Goal: Task Accomplishment & Management: Manage account settings

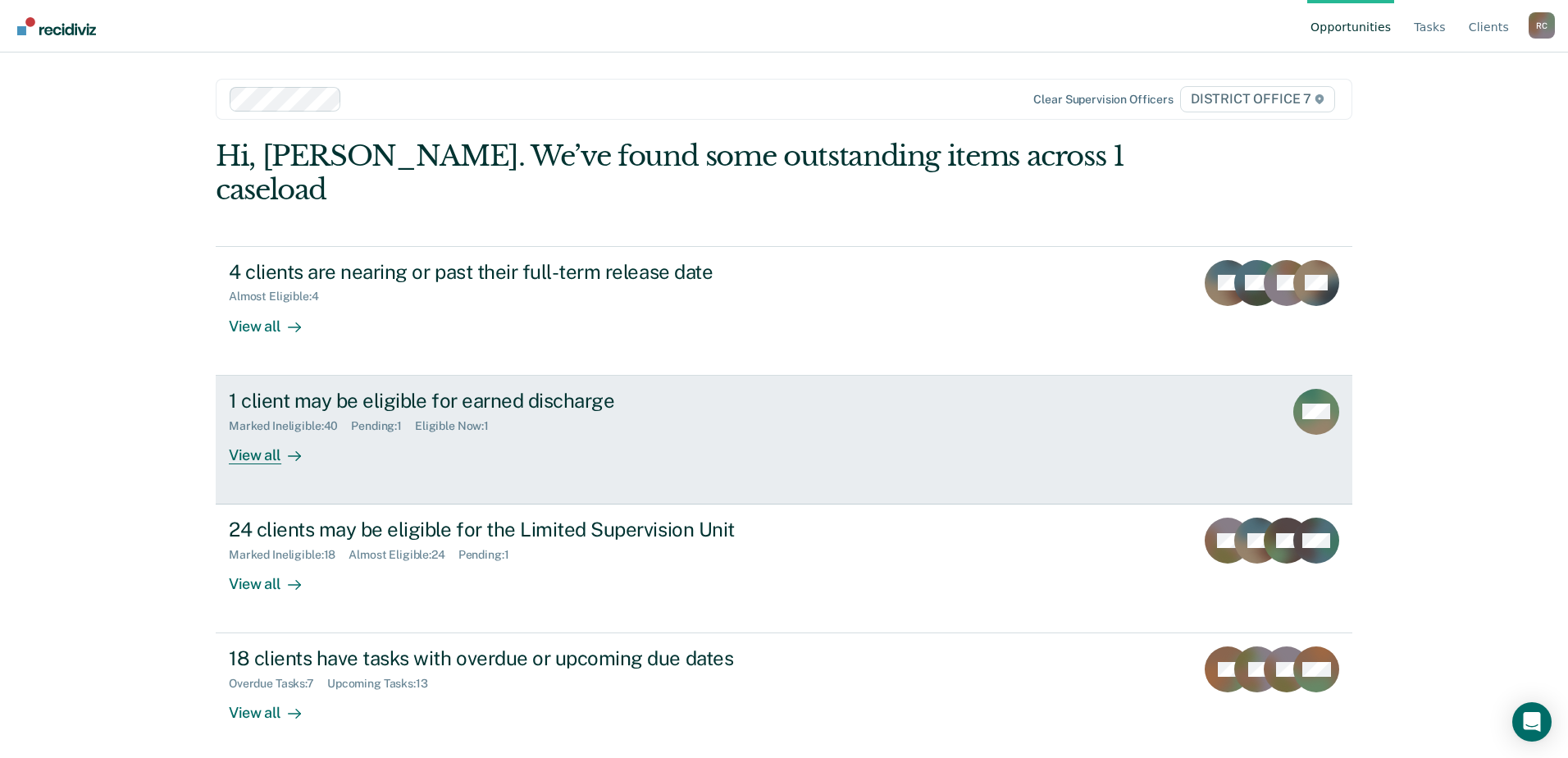
click at [695, 401] on div "1 client may be eligible for earned discharge Marked Ineligible : 40 Pending : …" at bounding box center [536, 426] width 615 height 75
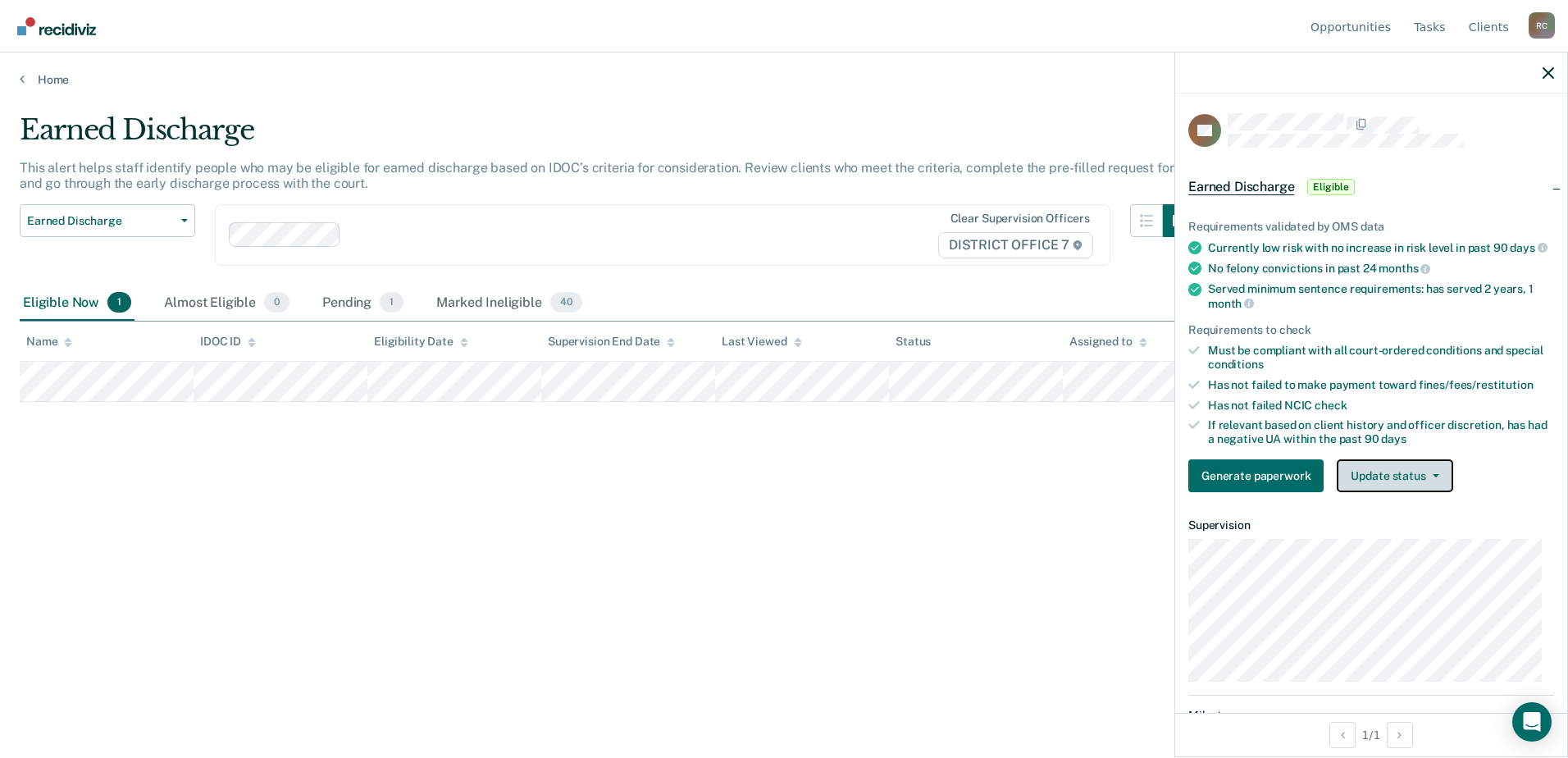
click at [1367, 482] on button "Update status" at bounding box center [1395, 476] width 116 height 33
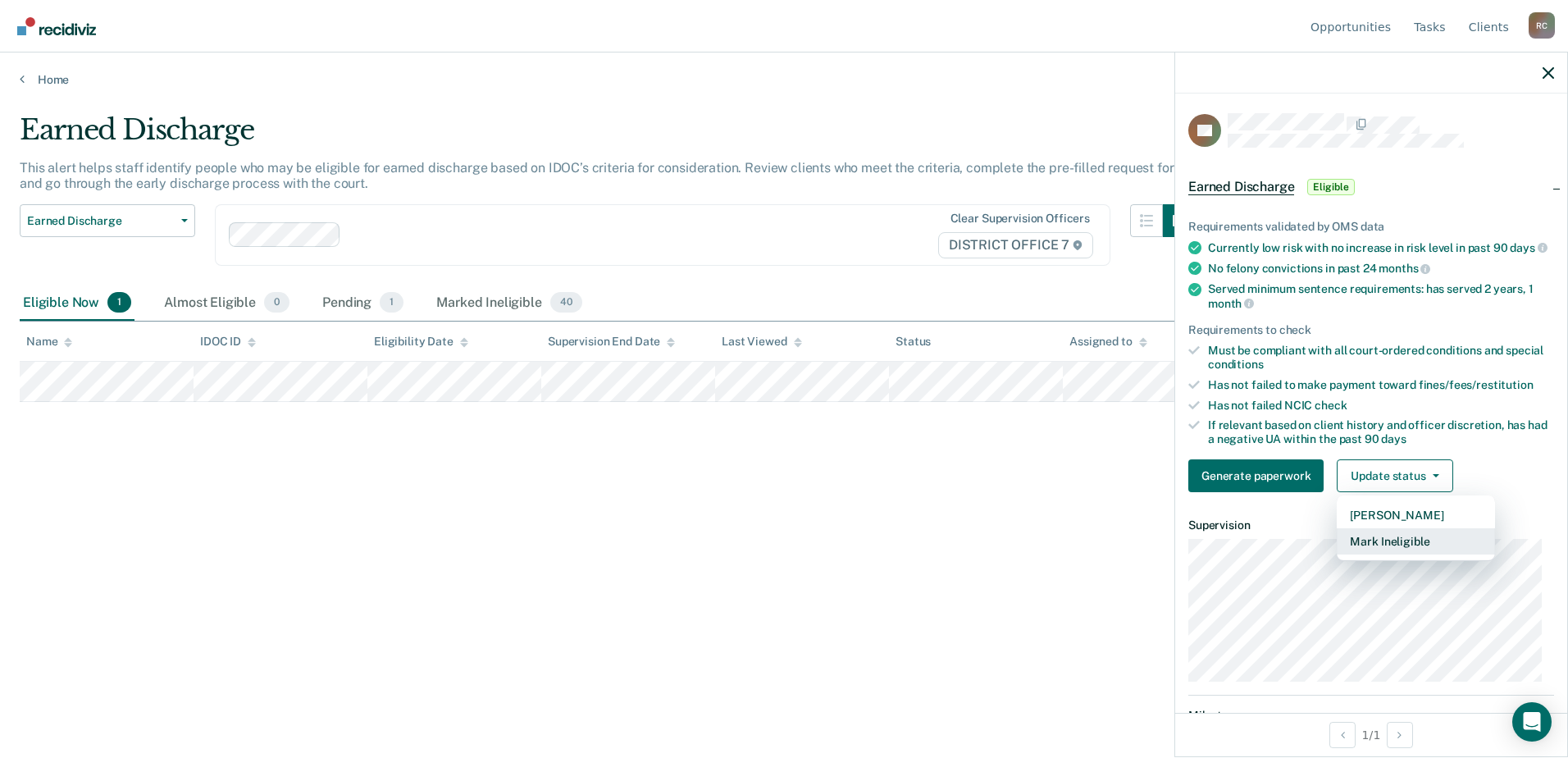
click at [1407, 555] on button "Mark Ineligible" at bounding box center [1416, 541] width 159 height 27
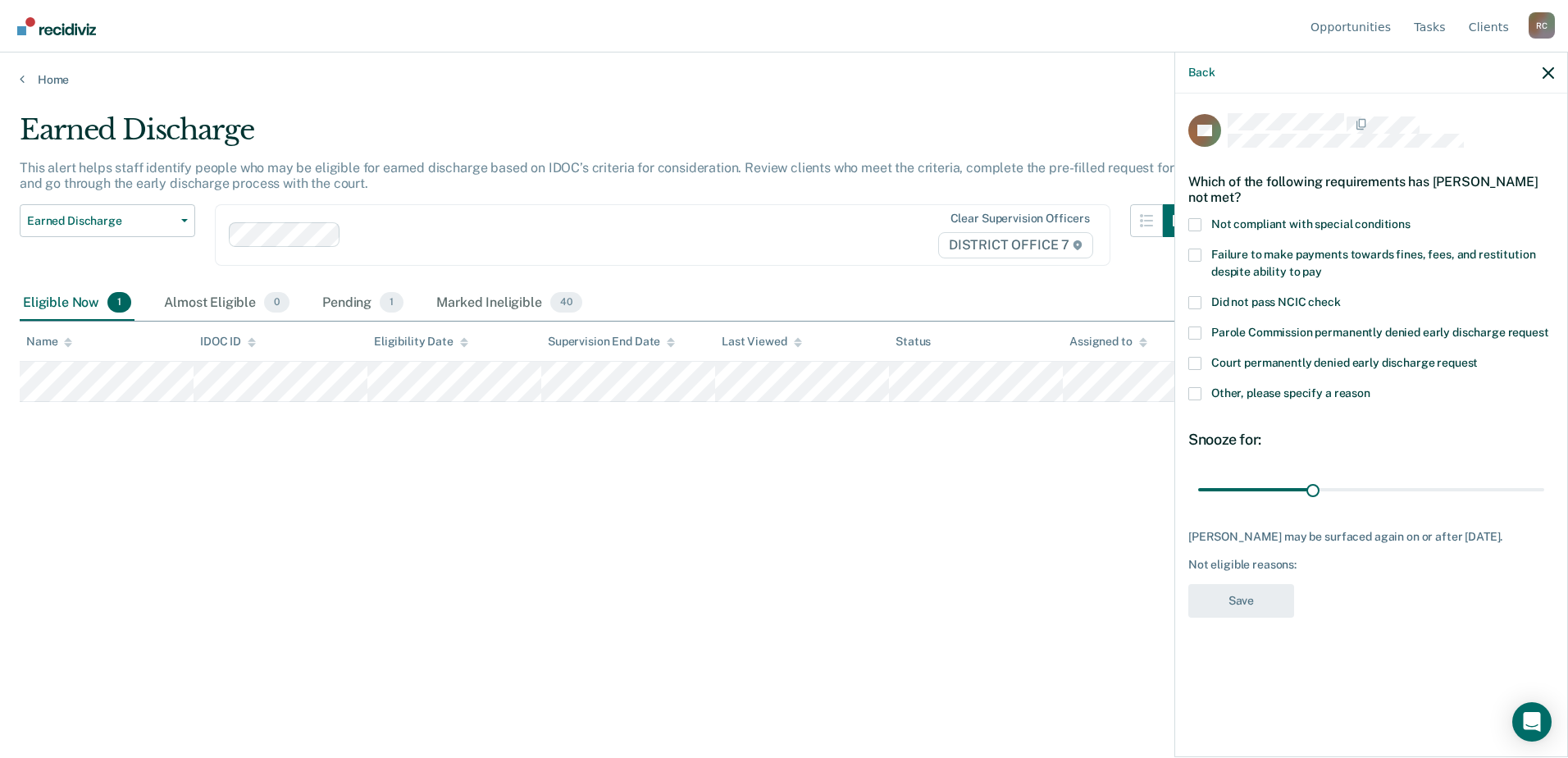
click at [1201, 222] on span at bounding box center [1195, 225] width 13 height 13
click at [1411, 218] on input "Not compliant with special conditions" at bounding box center [1411, 218] width 0 height 0
drag, startPoint x: 1310, startPoint y: 486, endPoint x: 1571, endPoint y: 486, distance: 261.0
type input "90"
click at [1544, 486] on input "range" at bounding box center [1371, 489] width 346 height 28
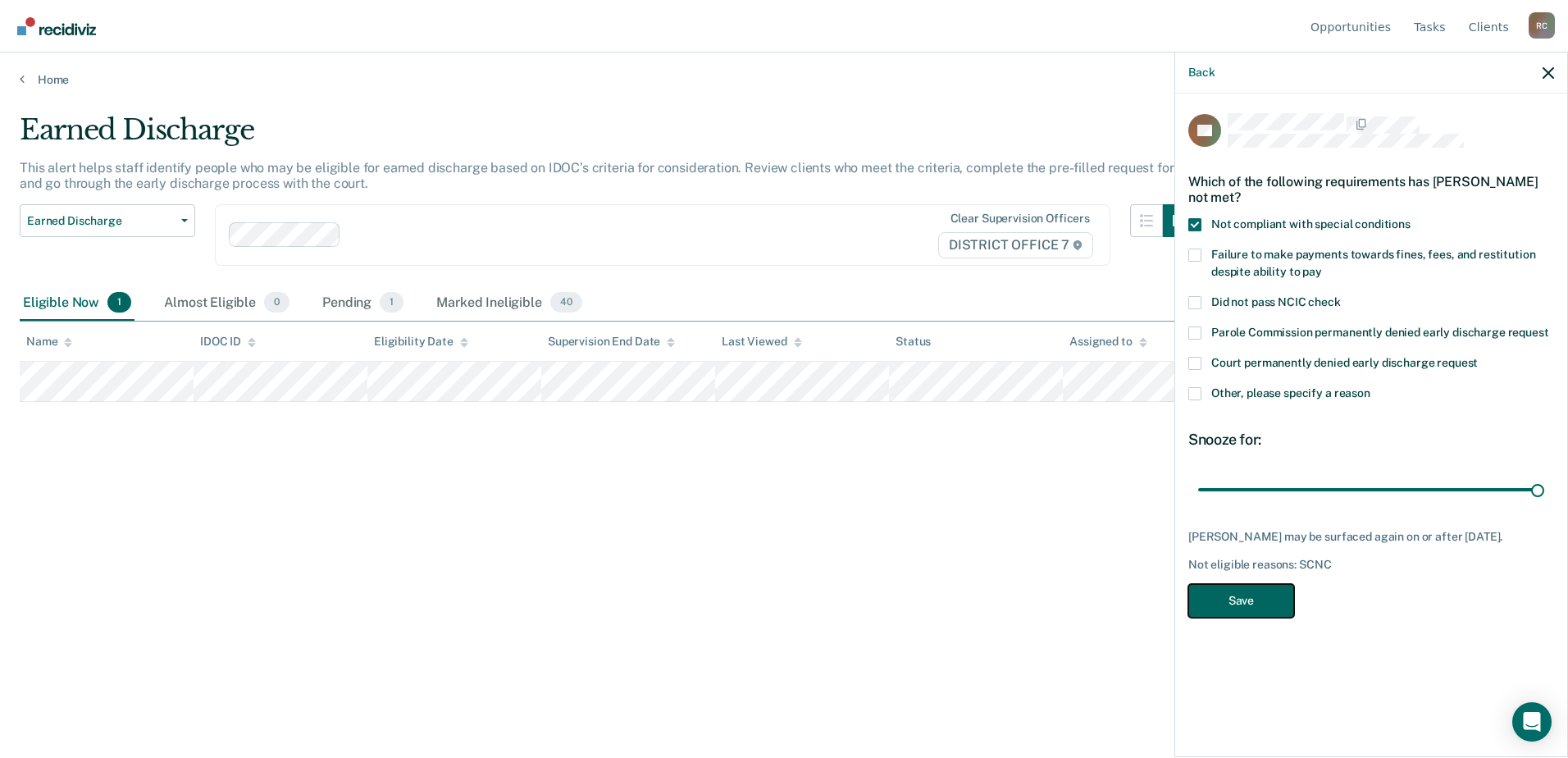
click at [1253, 599] on button "Save" at bounding box center [1241, 600] width 105 height 34
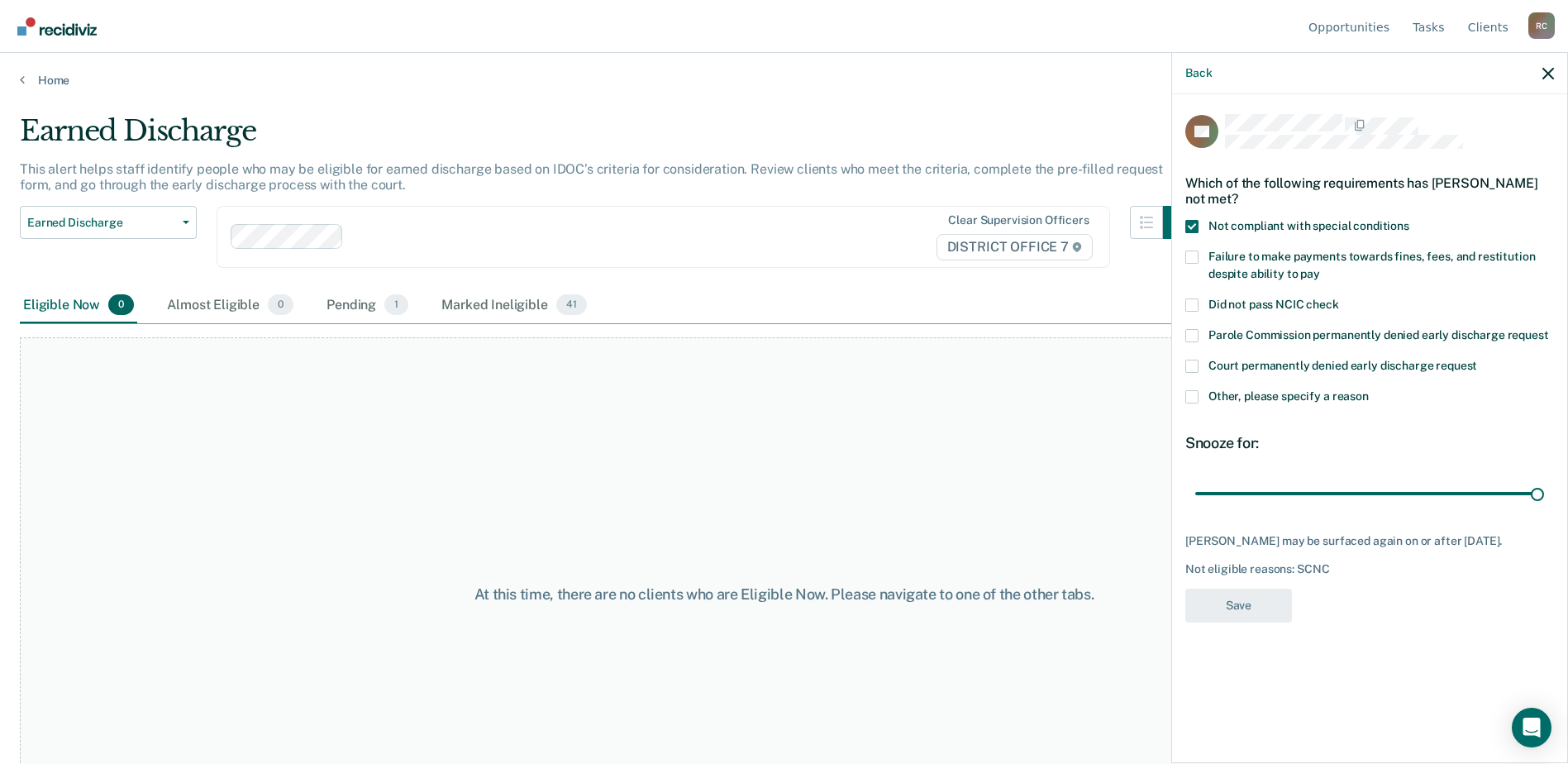
click at [955, 438] on div "At this time, there are no clients who are Eligible Now. Please navigate to one…" at bounding box center [784, 593] width 1528 height 513
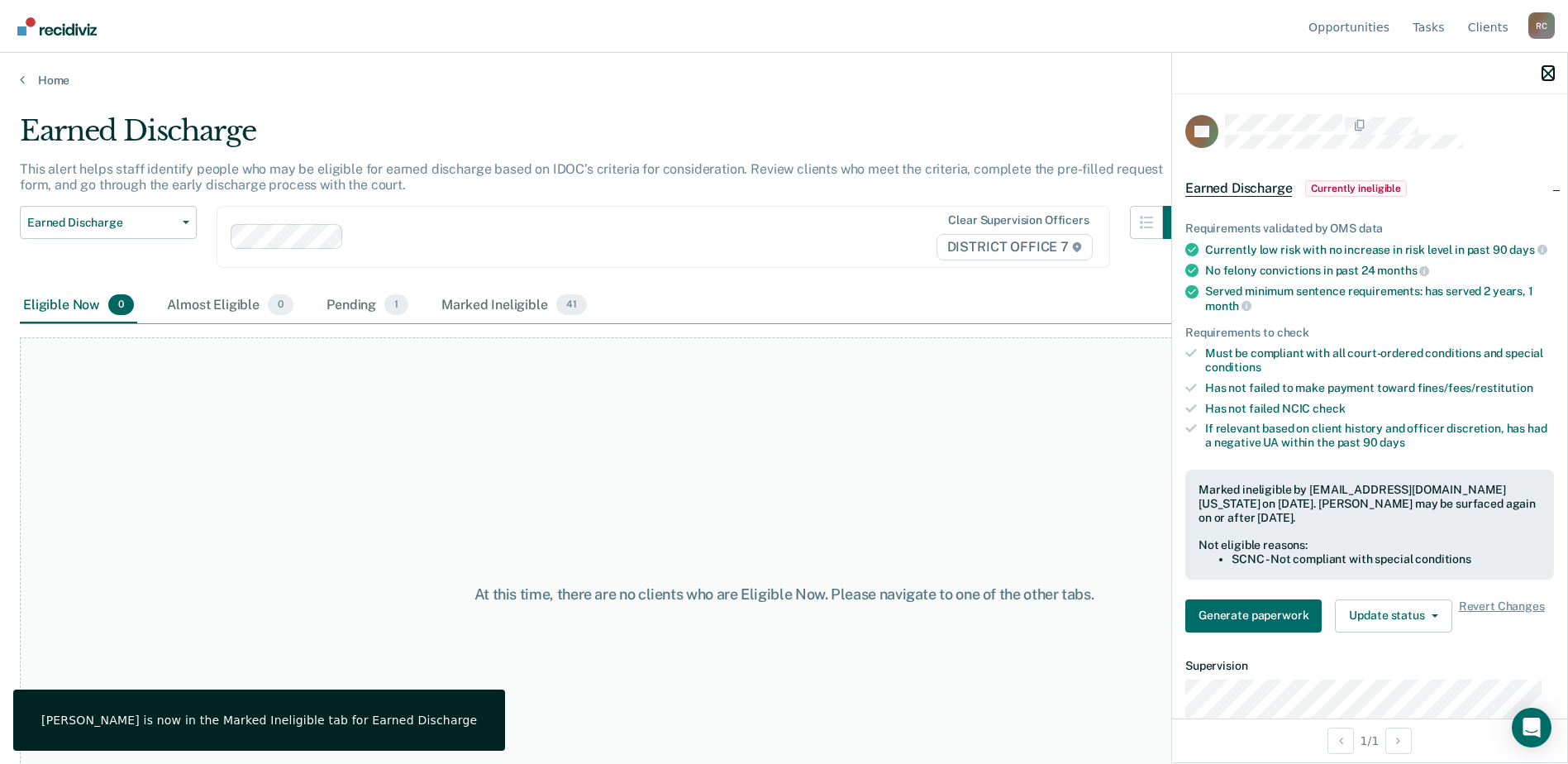
click at [1545, 74] on icon "button" at bounding box center [1548, 73] width 12 height 12
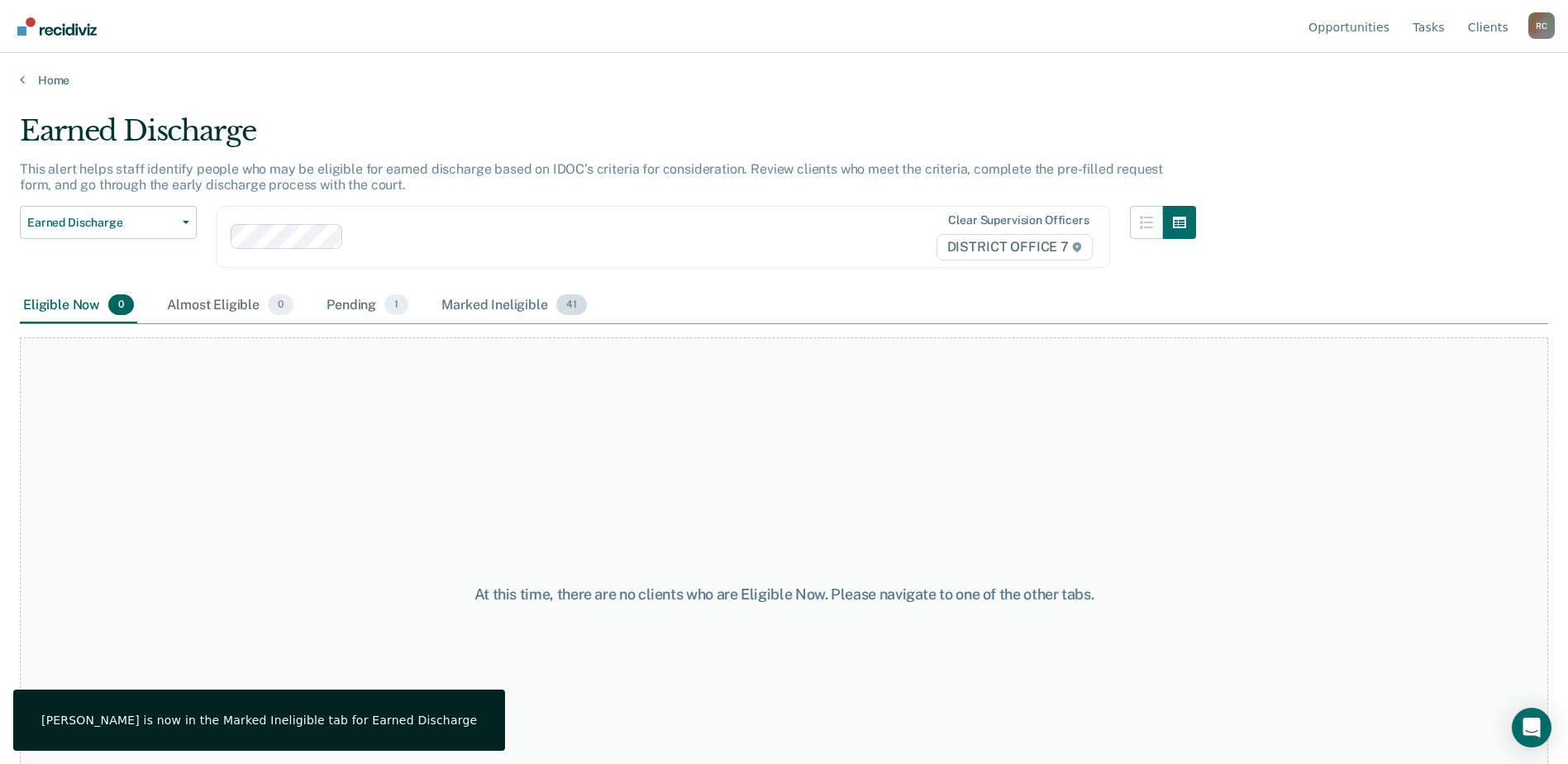
click at [497, 304] on div "Marked Ineligible 41" at bounding box center [514, 305] width 152 height 36
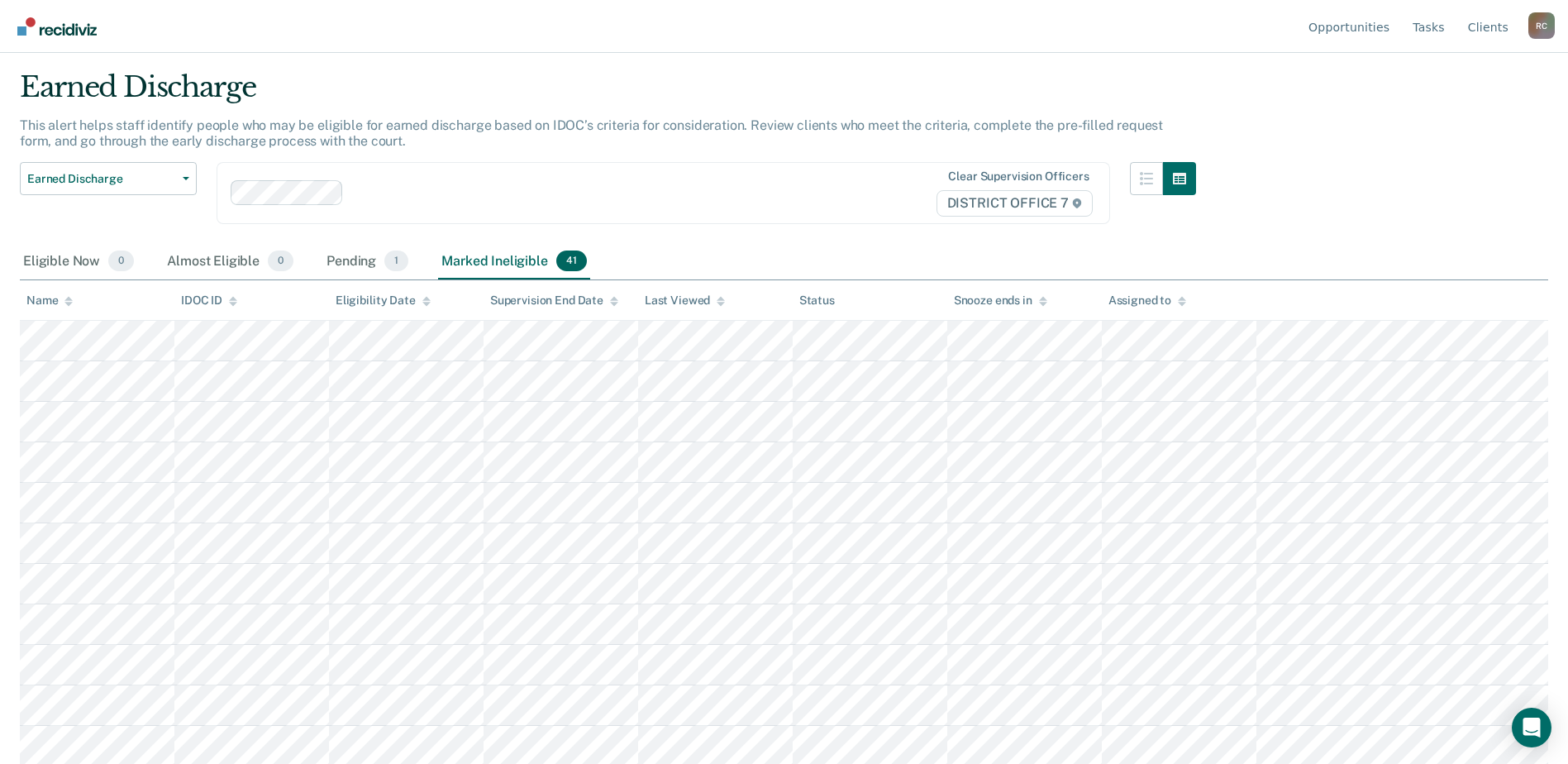
scroll to position [82, 0]
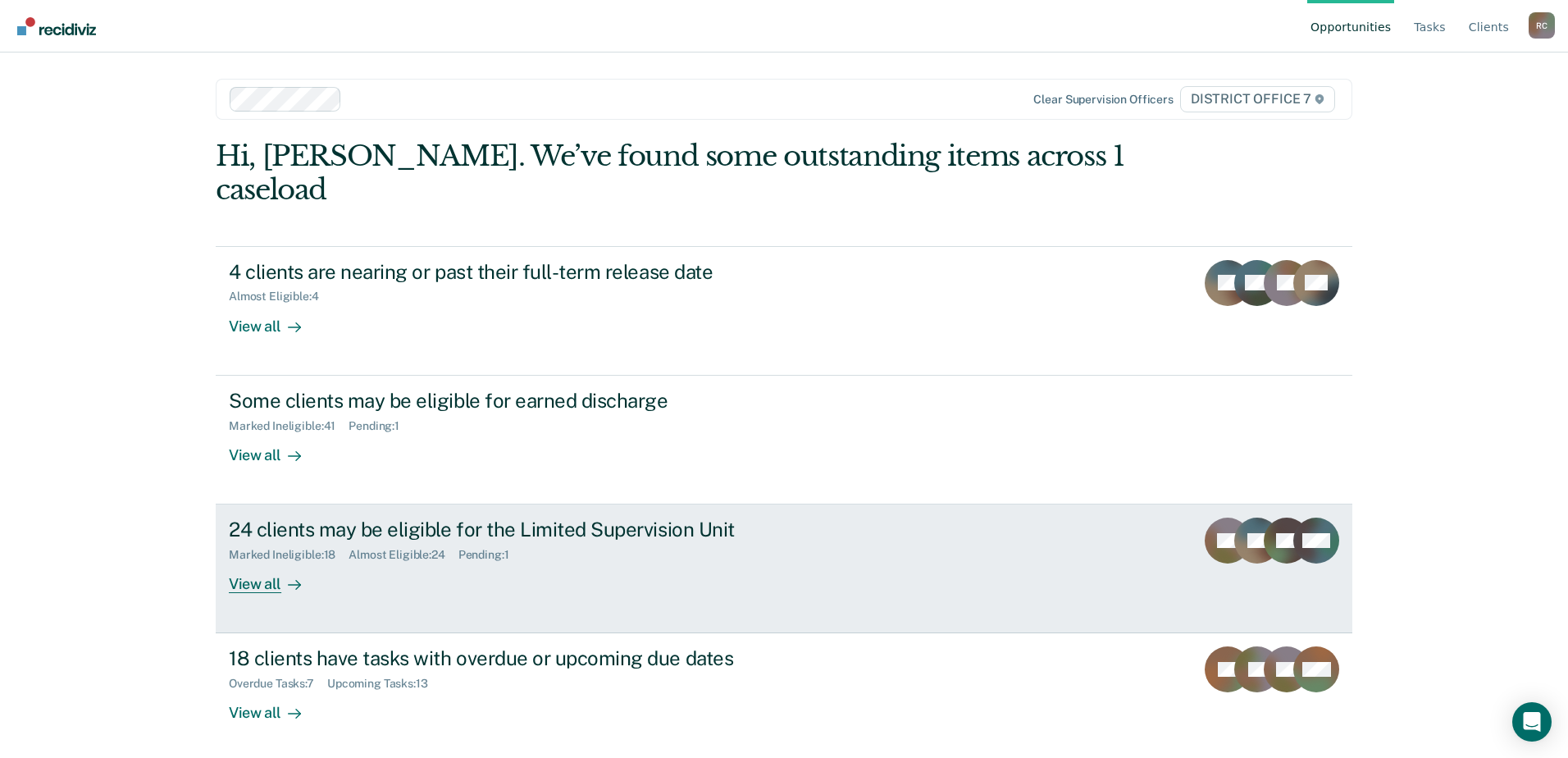
click at [657, 529] on div "24 clients may be eligible for the Limited Supervision Unit Marked Ineligible :…" at bounding box center [536, 555] width 615 height 75
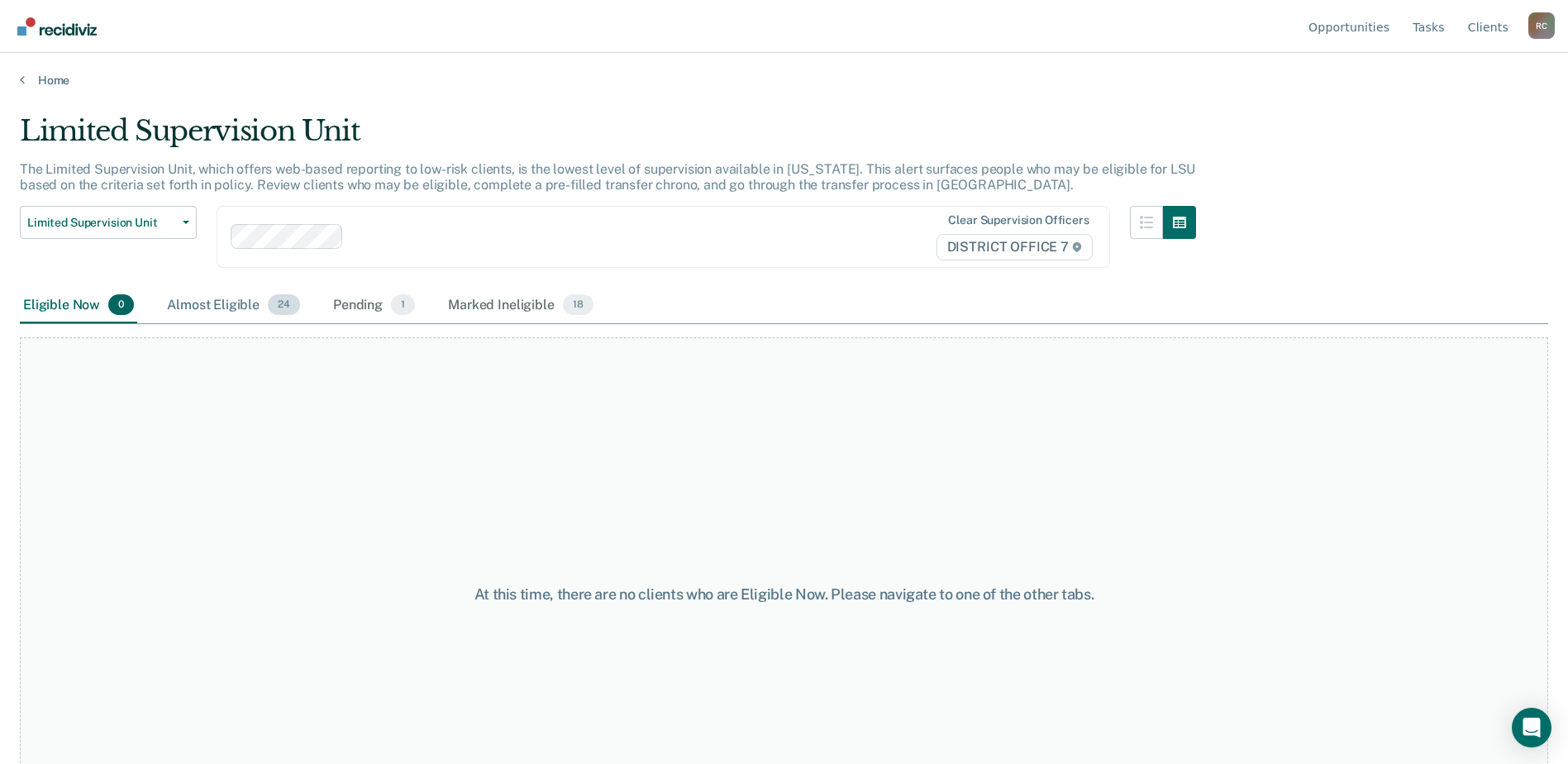
click at [251, 301] on div "Almost Eligible 24" at bounding box center [233, 305] width 140 height 36
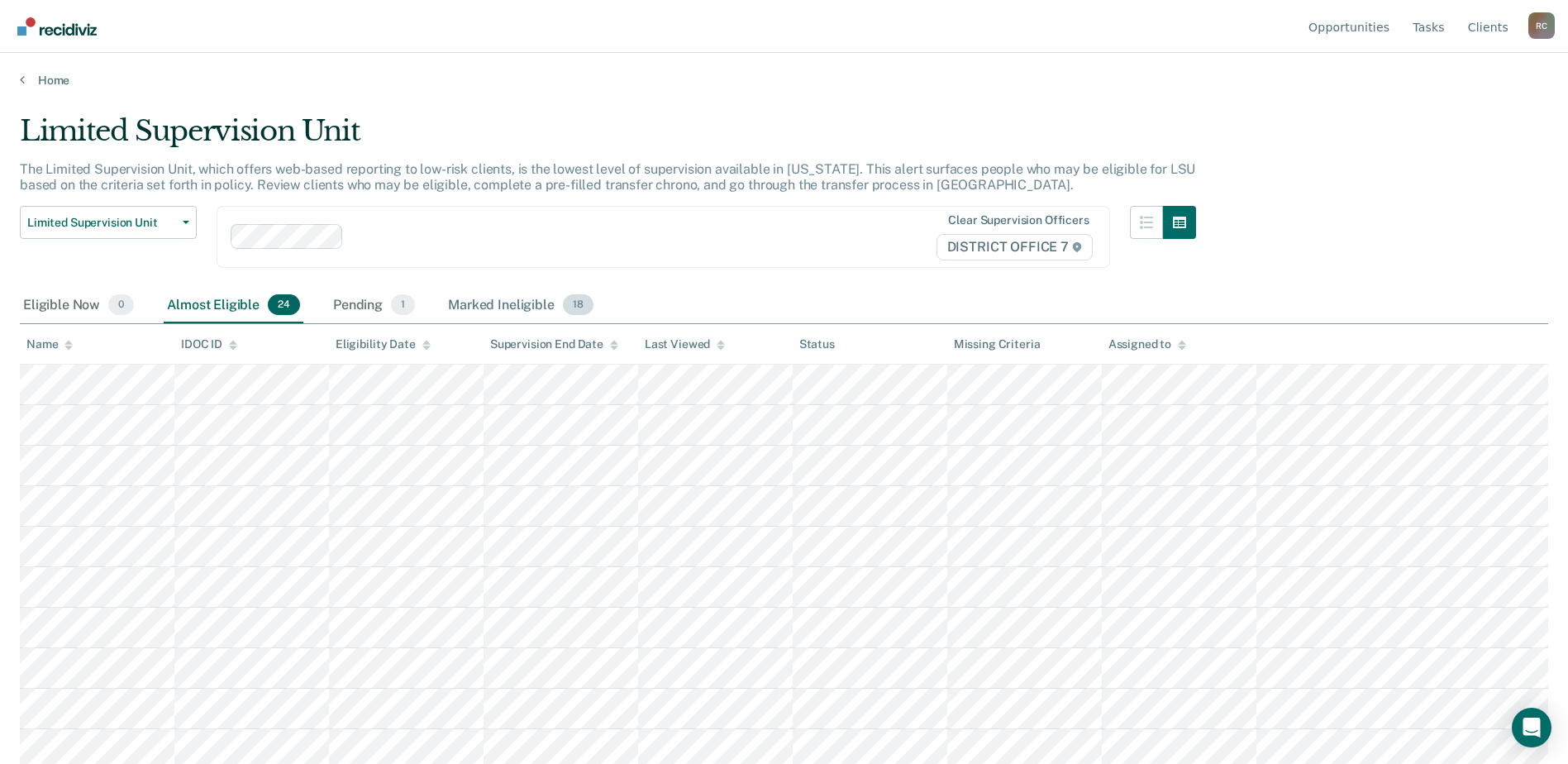
click at [541, 302] on div "Marked Ineligible 18" at bounding box center [520, 305] width 152 height 36
click at [201, 298] on div "Almost Eligible 24" at bounding box center [233, 305] width 140 height 36
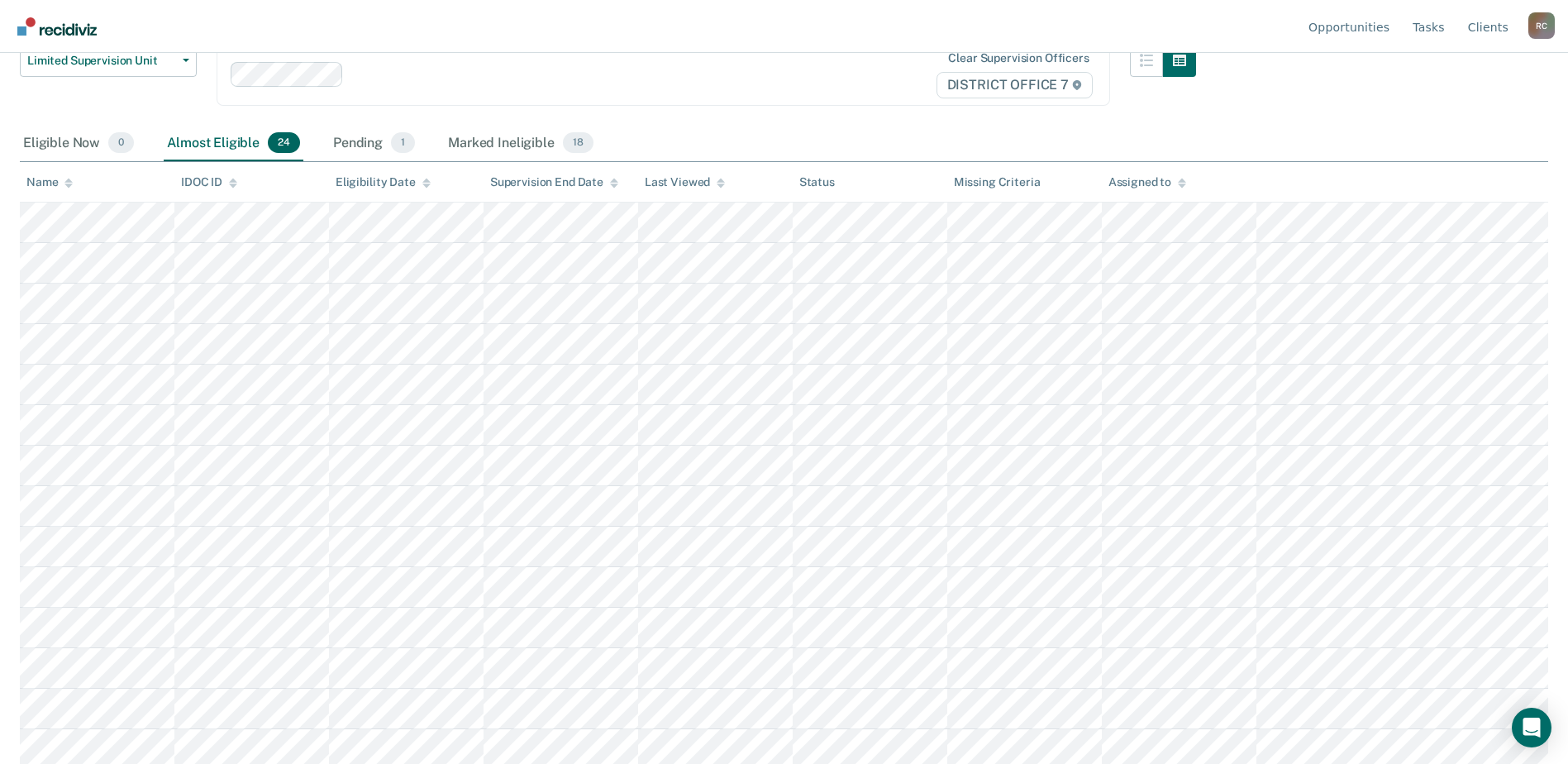
scroll to position [165, 0]
click at [493, 130] on div "Marked Ineligible 18" at bounding box center [520, 139] width 152 height 36
